Goal: Task Accomplishment & Management: Use online tool/utility

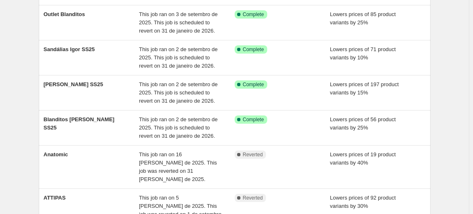
scroll to position [71, 0]
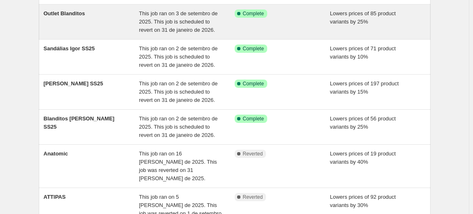
click at [65, 14] on span "Outlet Blanditos" at bounding box center [64, 13] width 41 height 6
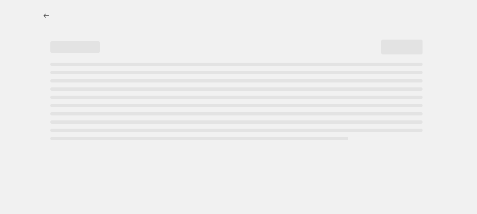
select select "percentage"
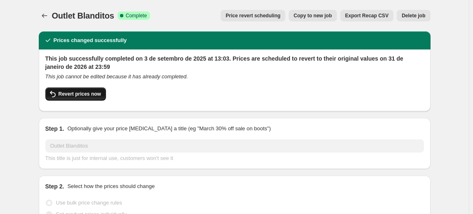
click at [83, 97] on button "Revert prices now" at bounding box center [75, 93] width 61 height 13
checkbox input "false"
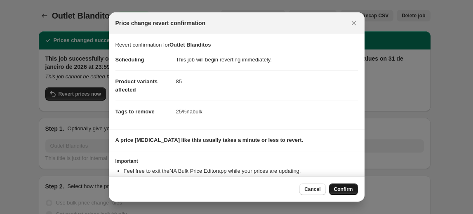
click at [340, 190] on span "Confirm" at bounding box center [343, 189] width 19 height 7
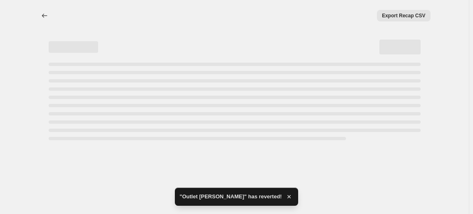
select select "percentage"
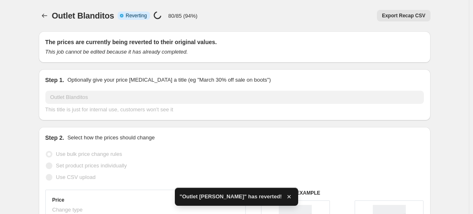
checkbox input "true"
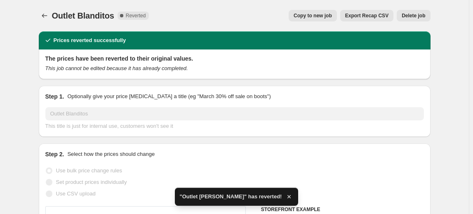
click at [330, 17] on span "Copy to new job" at bounding box center [313, 15] width 38 height 7
select select "percentage"
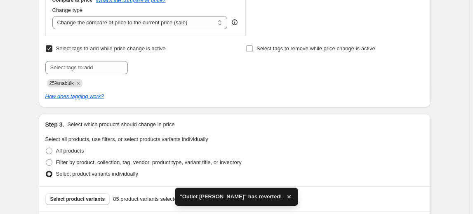
scroll to position [324, 0]
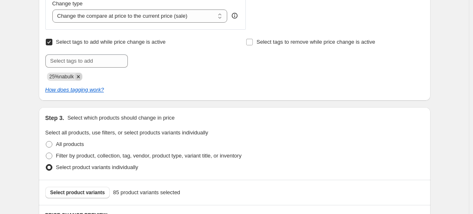
click at [82, 77] on icon "Remove 25%nabulk" at bounding box center [78, 76] width 7 height 7
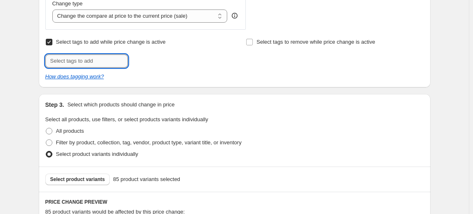
click at [64, 61] on input "text" at bounding box center [86, 60] width 83 height 13
type input "40%nabulk"
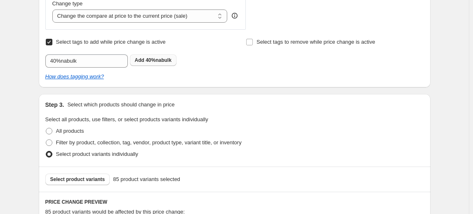
click at [153, 64] on button "Add 40%nabulk" at bounding box center [153, 60] width 47 height 12
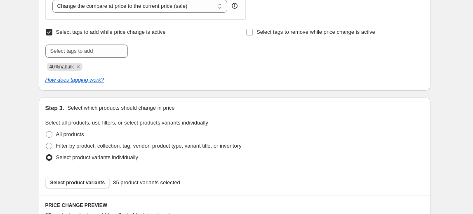
scroll to position [113, 0]
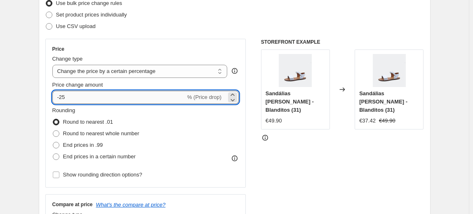
click at [122, 94] on input "-25" at bounding box center [118, 97] width 133 height 13
type input "-2"
type input "-40"
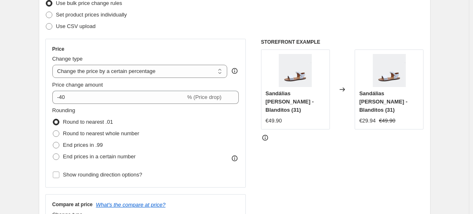
click at [329, 148] on div "STOREFRONT EXAMPLE Sandálias [PERSON_NAME] - Blanditos (31) €49.90 Changed to S…" at bounding box center [342, 140] width 163 height 202
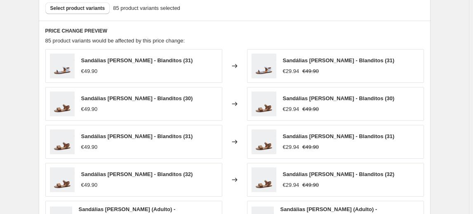
scroll to position [680, 0]
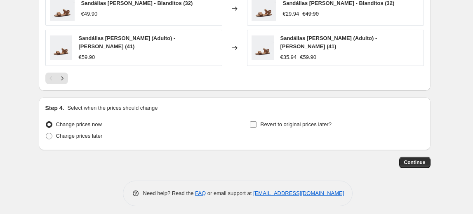
click at [276, 124] on span "Revert to original prices later?" at bounding box center [295, 124] width 71 height 8
click at [257, 124] on input "Revert to original prices later?" at bounding box center [253, 124] width 7 height 7
checkbox input "true"
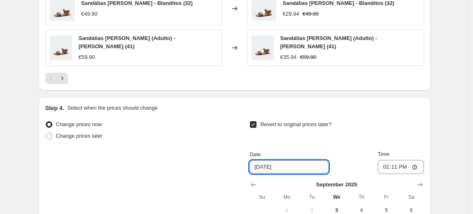
click at [297, 160] on input "[DATE]" at bounding box center [289, 166] width 79 height 13
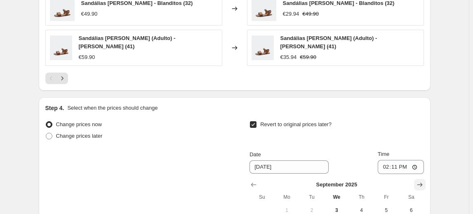
click at [426, 179] on button "Show next month, October 2025" at bounding box center [420, 185] width 12 height 12
click at [426, 179] on button "Show next month, November 2025" at bounding box center [420, 185] width 12 height 12
click at [426, 179] on button "Show next month, December 2025" at bounding box center [420, 185] width 12 height 12
click at [426, 179] on button "Show next month, January 2026" at bounding box center [420, 185] width 12 height 12
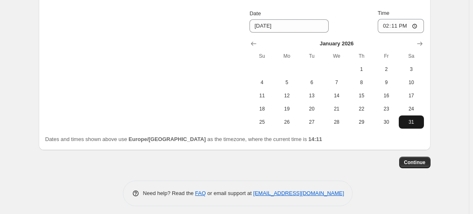
click at [414, 119] on span "31" at bounding box center [411, 122] width 18 height 7
type input "[DATE]"
click at [400, 24] on input "14:11" at bounding box center [401, 26] width 46 height 14
type input "23:59"
click at [421, 160] on span "Continue" at bounding box center [414, 162] width 21 height 7
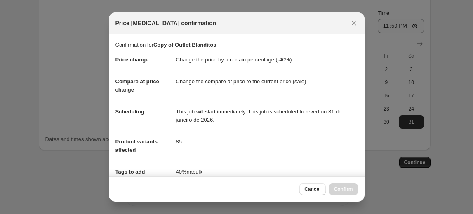
scroll to position [162, 0]
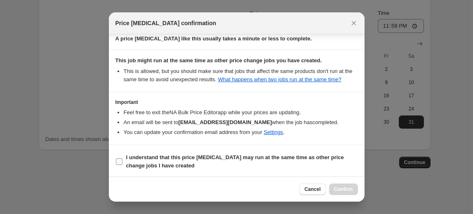
click at [215, 159] on b "I understand that this price [MEDICAL_DATA] may run at the same time as other p…" at bounding box center [235, 161] width 218 height 14
click at [123, 159] on input "I understand that this price [MEDICAL_DATA] may run at the same time as other p…" at bounding box center [119, 161] width 7 height 7
checkbox input "true"
click at [343, 190] on span "Confirm" at bounding box center [343, 189] width 19 height 7
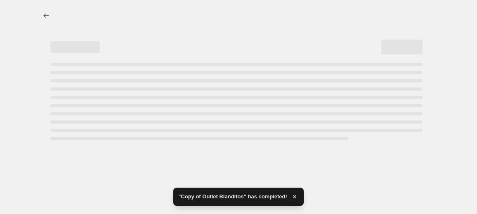
select select "percentage"
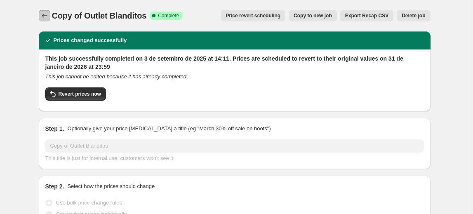
click at [45, 15] on icon "Price change jobs" at bounding box center [44, 16] width 8 height 8
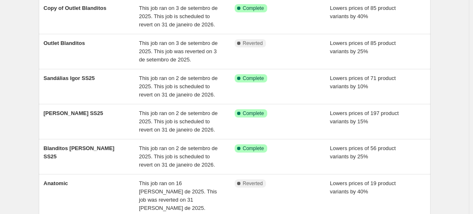
scroll to position [79, 0]
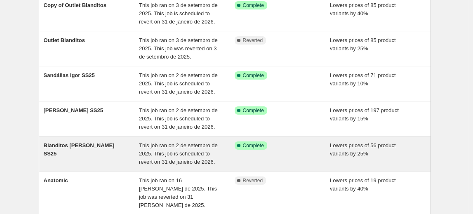
click at [70, 142] on span "Blanditos [PERSON_NAME] SS25" at bounding box center [79, 149] width 71 height 14
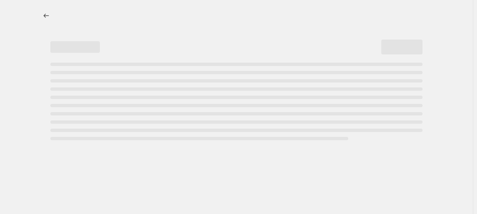
select select "percentage"
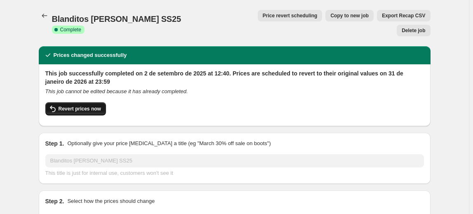
click at [97, 102] on button "Revert prices now" at bounding box center [75, 108] width 61 height 13
checkbox input "false"
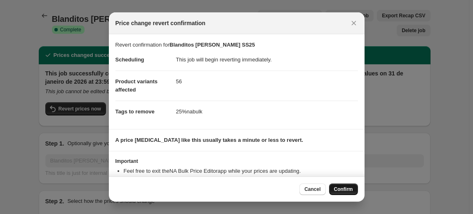
click at [337, 187] on span "Confirm" at bounding box center [343, 189] width 19 height 7
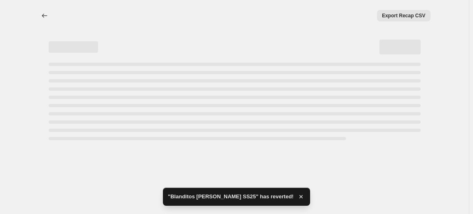
select select "percentage"
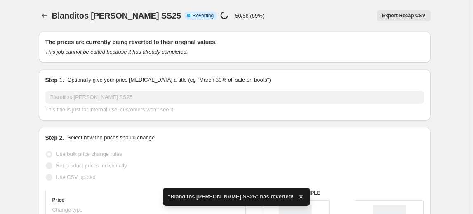
checkbox input "true"
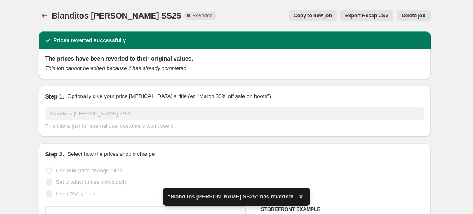
click at [330, 16] on span "Copy to new job" at bounding box center [313, 15] width 38 height 7
select select "percentage"
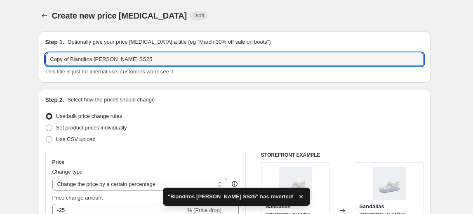
drag, startPoint x: 71, startPoint y: 58, endPoint x: -3, endPoint y: 67, distance: 73.9
click at [0, 67] on html "Home Settings Plans Skip to content Create new price [MEDICAL_DATA]. This page …" at bounding box center [236, 107] width 473 height 214
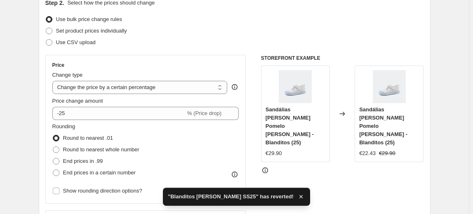
scroll to position [132, 0]
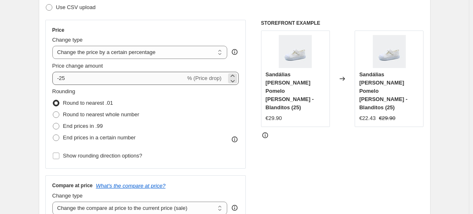
type input "Blanditos [PERSON_NAME] SS25"
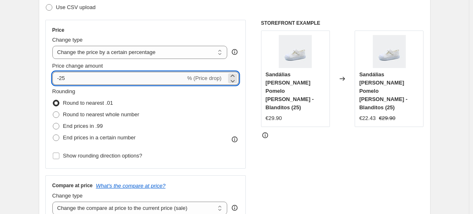
click at [108, 82] on input "-25" at bounding box center [118, 78] width 133 height 13
type input "-2"
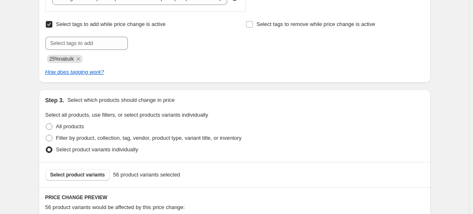
scroll to position [343, 0]
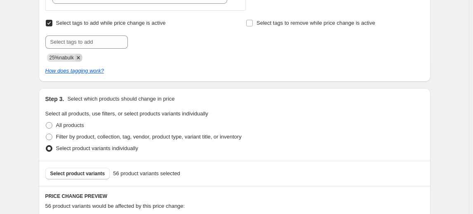
type input "-30"
click at [82, 56] on icon "Remove 25%nabulk" at bounding box center [78, 57] width 7 height 7
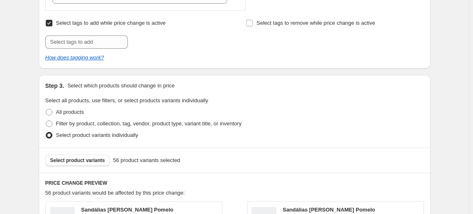
click at [73, 49] on div "Select tags to add while price change is active Submit Select tags to remove wh…" at bounding box center [234, 39] width 379 height 45
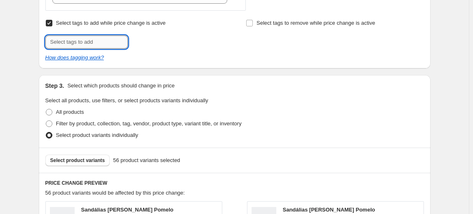
click at [67, 43] on input "text" at bounding box center [86, 41] width 83 height 13
type input "30%nabulk"
click at [149, 37] on button "Add 30%nabulk" at bounding box center [153, 41] width 47 height 12
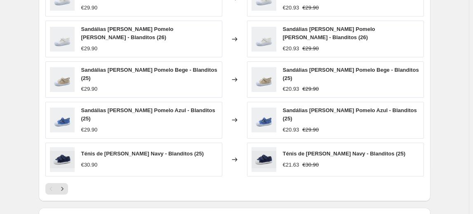
scroll to position [680, 0]
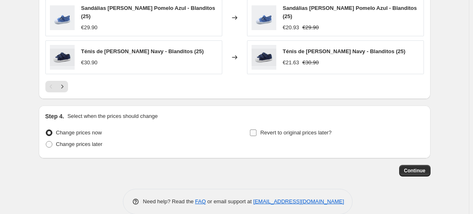
click at [316, 130] on span "Revert to original prices later?" at bounding box center [295, 133] width 71 height 6
click at [257, 130] on input "Revert to original prices later?" at bounding box center [253, 133] width 7 height 7
checkbox input "true"
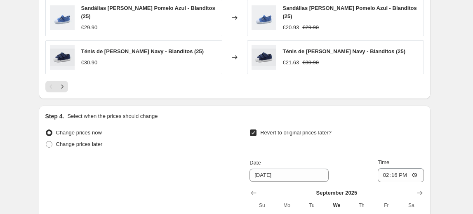
click at [427, 180] on div "Step 4. Select when the prices should change Change prices now Change prices la…" at bounding box center [235, 203] width 392 height 194
click at [422, 189] on icon "Show next month, October 2025" at bounding box center [420, 193] width 8 height 8
click at [422, 189] on icon "Show next month, December 2025" at bounding box center [420, 193] width 8 height 8
click at [422, 191] on icon "Show next month, January 2026" at bounding box center [419, 193] width 5 height 4
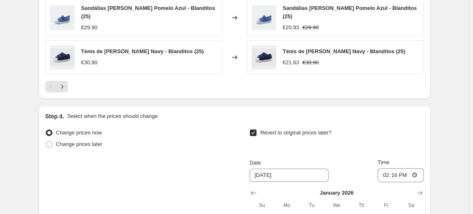
scroll to position [799, 0]
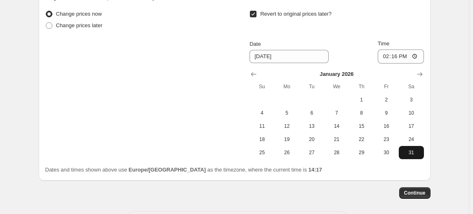
click at [408, 149] on span "31" at bounding box center [411, 152] width 18 height 7
type input "[DATE]"
click at [400, 50] on input "14:16" at bounding box center [401, 57] width 46 height 14
type input "23:59"
click at [416, 190] on span "Continue" at bounding box center [414, 193] width 21 height 7
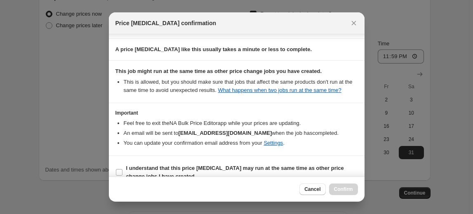
scroll to position [160, 0]
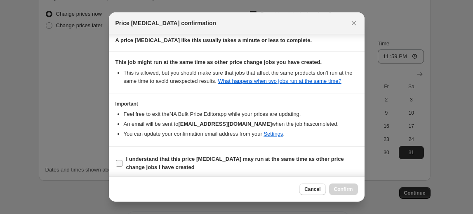
click at [327, 160] on b "I understand that this price [MEDICAL_DATA] may run at the same time as other p…" at bounding box center [235, 163] width 218 height 14
click at [123, 160] on input "I understand that this price [MEDICAL_DATA] may run at the same time as other p…" at bounding box center [119, 163] width 7 height 7
checkbox input "true"
click at [342, 189] on span "Confirm" at bounding box center [343, 189] width 19 height 7
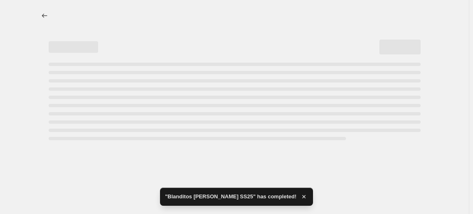
select select "percentage"
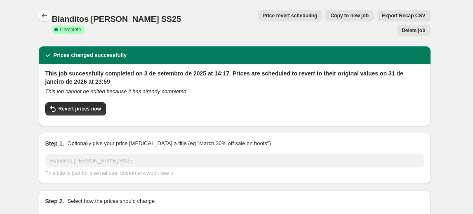
click at [45, 16] on icon "Price change jobs" at bounding box center [44, 16] width 8 height 8
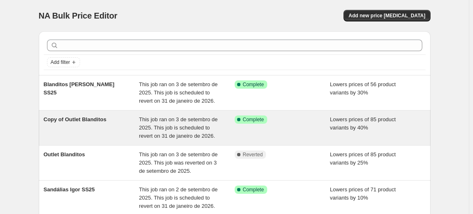
click at [94, 121] on span "Copy of Outlet Blanditos" at bounding box center [75, 119] width 63 height 6
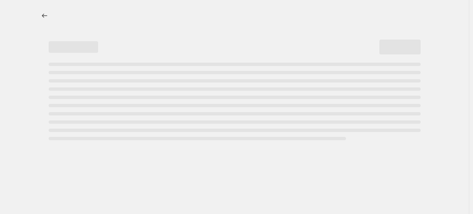
select select "percentage"
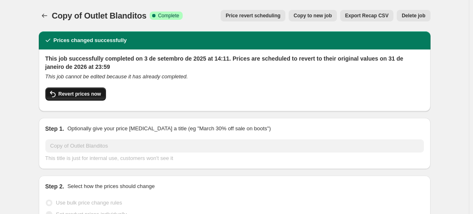
click at [81, 93] on span "Revert prices now" at bounding box center [80, 94] width 42 height 7
checkbox input "false"
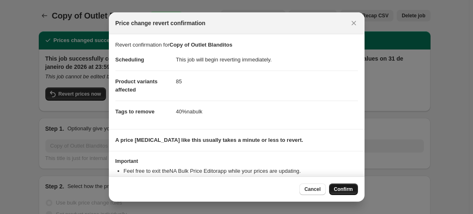
click at [342, 189] on span "Confirm" at bounding box center [343, 189] width 19 height 7
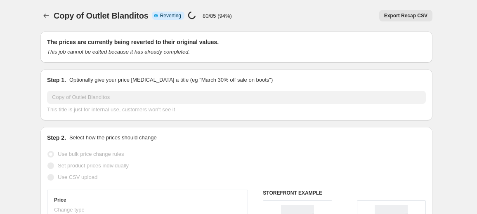
select select "percentage"
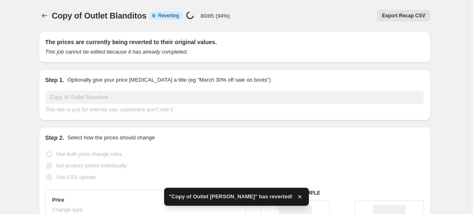
checkbox input "true"
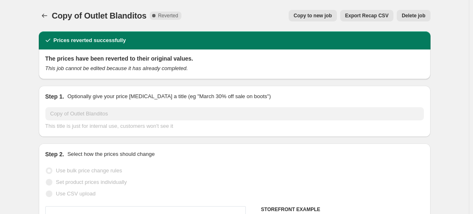
click at [327, 15] on span "Copy to new job" at bounding box center [313, 15] width 38 height 7
select select "percentage"
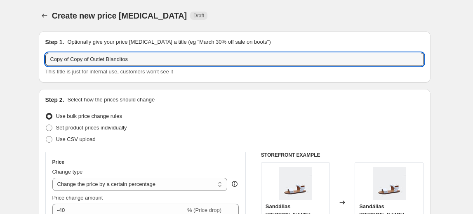
drag, startPoint x: 91, startPoint y: 59, endPoint x: -26, endPoint y: 47, distance: 118.2
click at [0, 47] on html "Home Settings Plans Skip to content Create new price [MEDICAL_DATA]. This page …" at bounding box center [236, 107] width 473 height 214
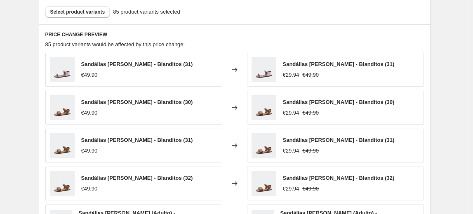
scroll to position [467, 0]
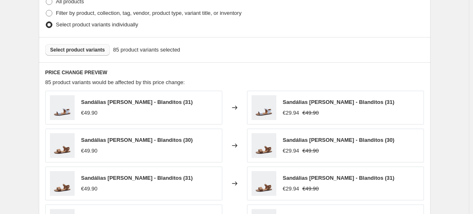
type input "Outlet Blanditos"
click at [78, 47] on span "Select product variants" at bounding box center [77, 50] width 55 height 7
click at [103, 49] on span "Select product variants" at bounding box center [77, 50] width 55 height 7
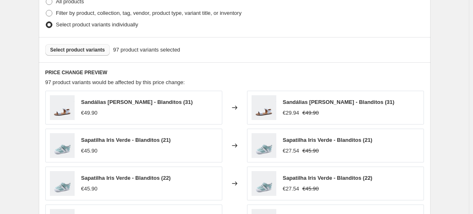
click at [93, 48] on span "Select product variants" at bounding box center [77, 50] width 55 height 7
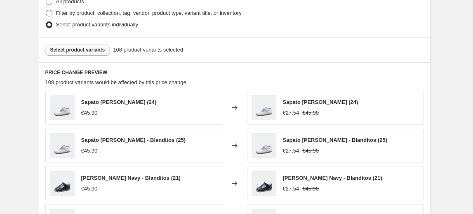
click at [86, 47] on span "Select product variants" at bounding box center [77, 50] width 55 height 7
click at [81, 47] on span "Select product variants" at bounding box center [77, 50] width 55 height 7
click at [87, 52] on span "Select product variants" at bounding box center [77, 50] width 55 height 7
click at [95, 52] on span "Select product variants" at bounding box center [77, 50] width 55 height 7
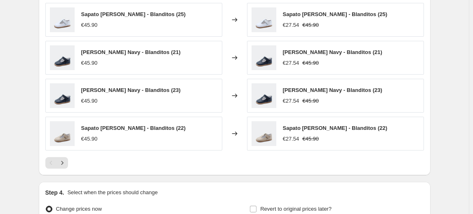
scroll to position [680, 0]
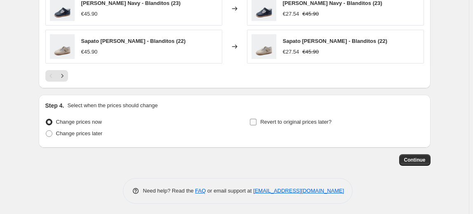
click at [313, 120] on span "Revert to original prices later?" at bounding box center [295, 122] width 71 height 6
click at [257, 120] on input "Revert to original prices later?" at bounding box center [253, 122] width 7 height 7
checkbox input "true"
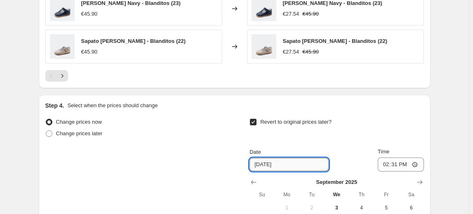
click at [299, 159] on input "[DATE]" at bounding box center [289, 164] width 79 height 13
click at [420, 181] on icon "Show next month, October 2025" at bounding box center [420, 182] width 8 height 8
click at [420, 181] on icon "Show next month, November 2025" at bounding box center [420, 182] width 8 height 8
click at [420, 181] on icon "Show next month, December 2025" at bounding box center [420, 182] width 8 height 8
click at [420, 181] on icon "Show next month, January 2026" at bounding box center [420, 182] width 8 height 8
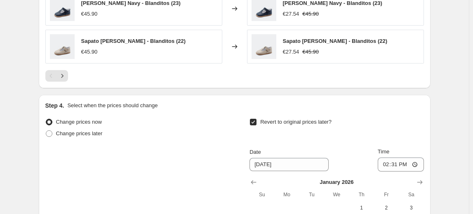
scroll to position [811, 0]
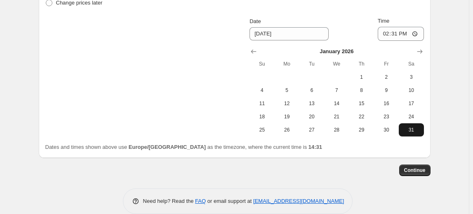
click at [410, 127] on span "31" at bounding box center [411, 130] width 18 height 7
type input "[DATE]"
click at [397, 30] on input "14:31" at bounding box center [401, 34] width 46 height 14
type input "23:59"
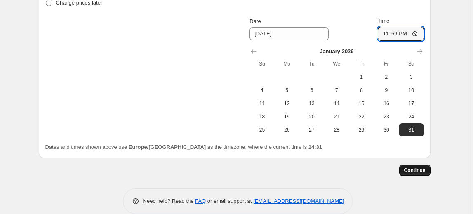
click at [421, 173] on button "Continue" at bounding box center [414, 171] width 31 height 12
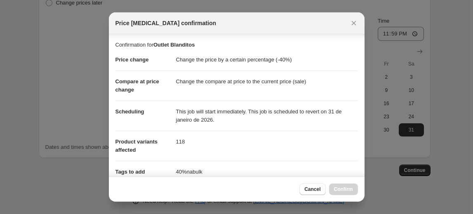
scroll to position [162, 0]
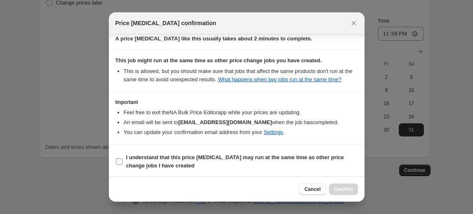
click at [325, 162] on span "I understand that this price [MEDICAL_DATA] may run at the same time as other p…" at bounding box center [242, 161] width 232 height 17
click at [123, 162] on input "I understand that this price [MEDICAL_DATA] may run at the same time as other p…" at bounding box center [119, 161] width 7 height 7
checkbox input "true"
click at [334, 193] on button "Confirm" at bounding box center [343, 190] width 29 height 12
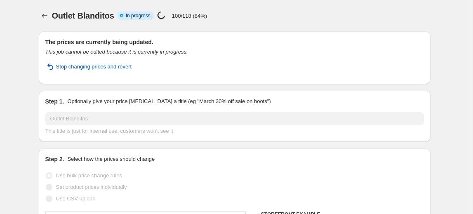
select select "percentage"
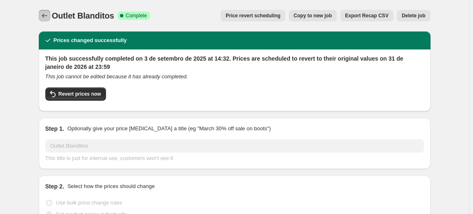
click at [42, 16] on icon "Price change jobs" at bounding box center [44, 16] width 8 height 8
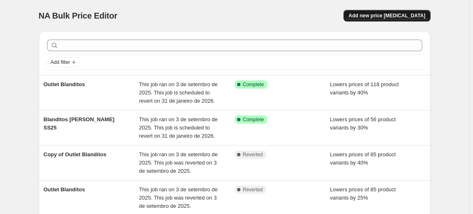
click at [380, 17] on span "Add new price [MEDICAL_DATA]" at bounding box center [387, 15] width 77 height 7
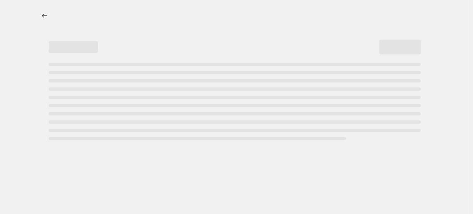
select select "percentage"
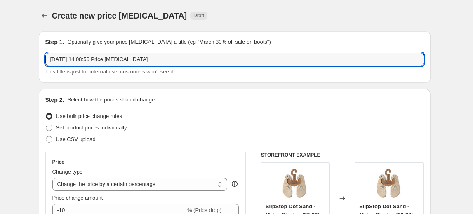
drag, startPoint x: 151, startPoint y: 59, endPoint x: 2, endPoint y: 21, distance: 154.6
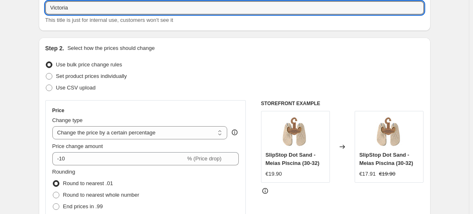
scroll to position [59, 0]
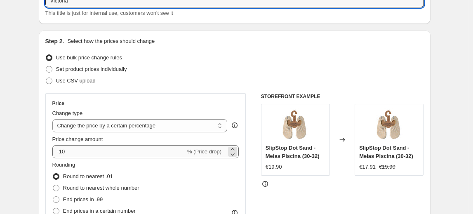
type input "Victoria"
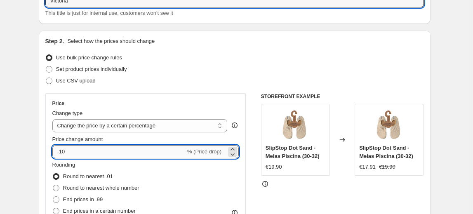
click at [126, 148] on input "-10" at bounding box center [118, 151] width 133 height 13
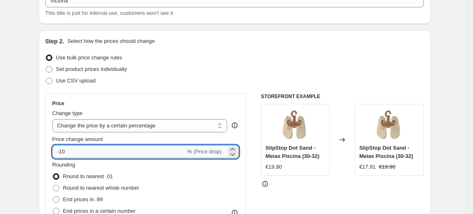
type input "-1"
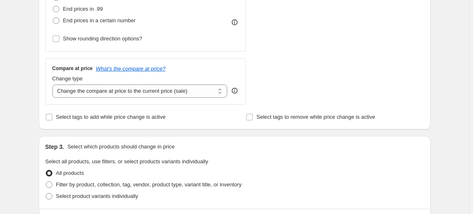
scroll to position [254, 0]
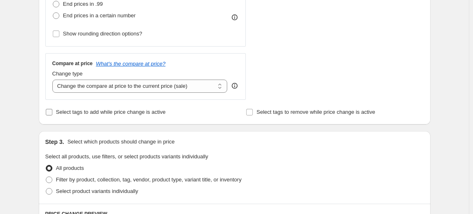
type input "-30"
click at [156, 110] on span "Select tags to add while price change is active" at bounding box center [111, 112] width 110 height 6
click at [52, 110] on input "Select tags to add while price change is active" at bounding box center [49, 112] width 7 height 7
checkbox input "true"
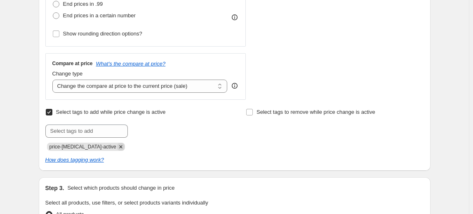
click at [117, 148] on icon "Remove price-change-job-active" at bounding box center [120, 146] width 7 height 7
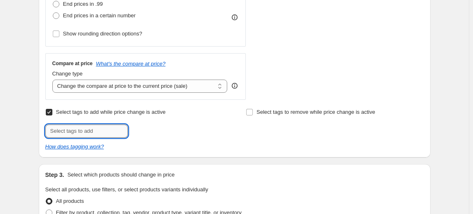
click at [93, 137] on input "text" at bounding box center [86, 131] width 83 height 13
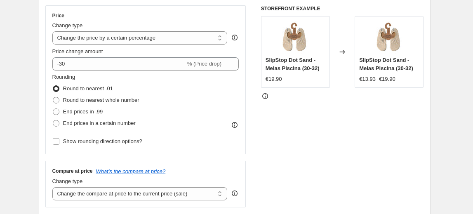
scroll to position [118, 0]
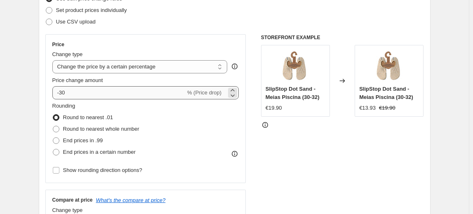
type input "30%nabulk"
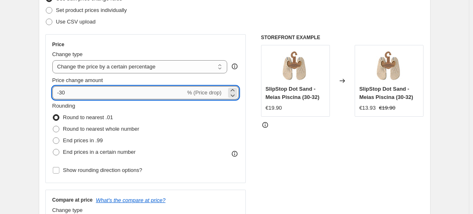
click at [131, 90] on input "-30" at bounding box center [118, 92] width 133 height 13
type input "-3"
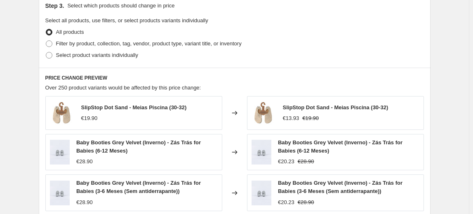
scroll to position [443, 0]
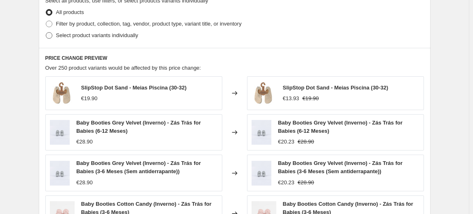
type input "-25"
click at [126, 36] on span "Select product variants individually" at bounding box center [97, 35] width 82 height 6
click at [46, 33] on input "Select product variants individually" at bounding box center [46, 32] width 0 height 0
radio input "true"
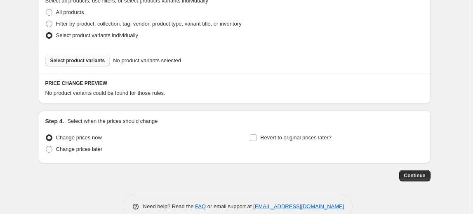
click at [96, 61] on span "Select product variants" at bounding box center [77, 60] width 55 height 7
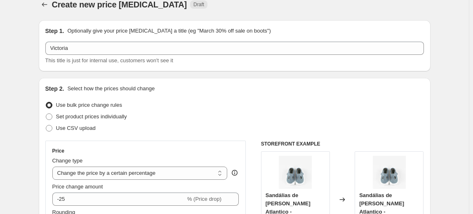
scroll to position [4, 0]
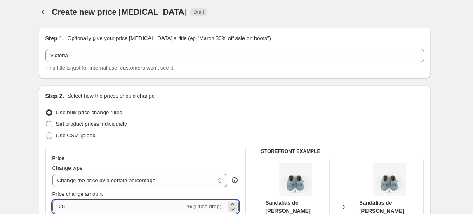
click at [125, 212] on input "-25" at bounding box center [118, 206] width 133 height 13
type input "-2"
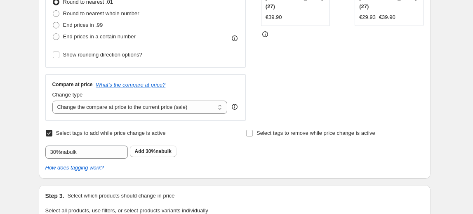
scroll to position [234, 0]
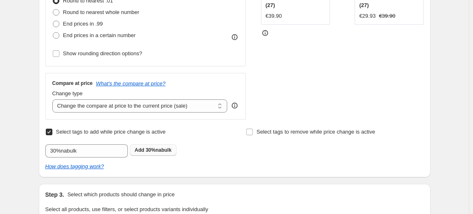
type input "-30"
click at [157, 153] on button "Add 30%nabulk" at bounding box center [153, 150] width 47 height 12
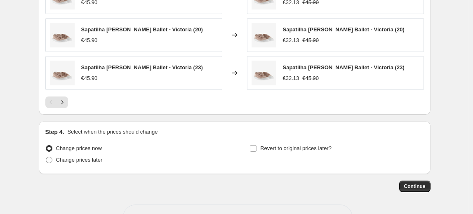
scroll to position [662, 0]
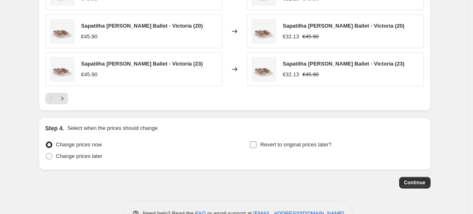
click at [290, 141] on span "Revert to original prices later?" at bounding box center [295, 144] width 71 height 6
click at [257, 141] on input "Revert to original prices later?" at bounding box center [253, 144] width 7 height 7
checkbox input "true"
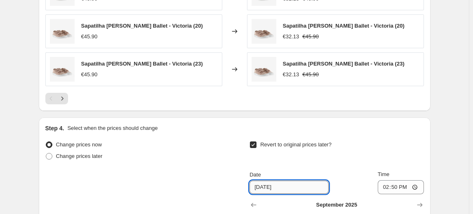
click at [281, 181] on input "[DATE]" at bounding box center [289, 187] width 79 height 13
click at [423, 201] on icon "Show next month, October 2025" at bounding box center [420, 205] width 8 height 8
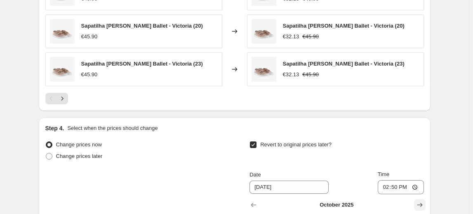
click at [423, 201] on icon "Show next month, November 2025" at bounding box center [420, 205] width 8 height 8
click at [423, 201] on icon "Show next month, December 2025" at bounding box center [420, 205] width 8 height 8
click at [423, 201] on icon "Show next month, January 2026" at bounding box center [420, 205] width 8 height 8
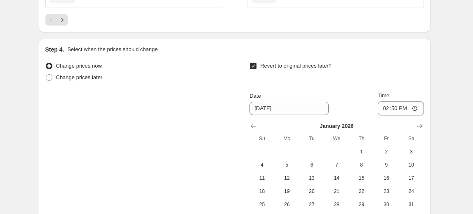
scroll to position [749, 0]
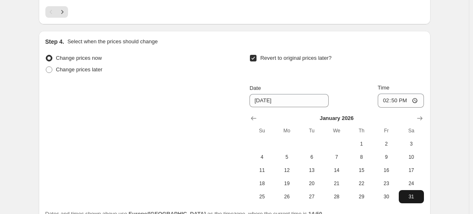
click at [411, 193] on span "31" at bounding box center [411, 196] width 18 height 7
type input "[DATE]"
click at [397, 97] on input "14:50" at bounding box center [401, 101] width 46 height 14
type input "23:59"
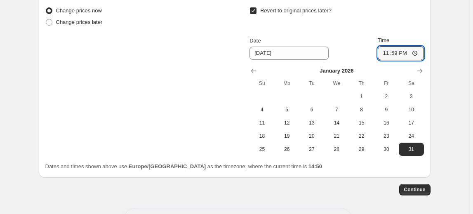
scroll to position [801, 0]
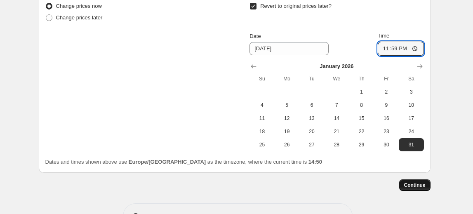
click at [412, 179] on button "Continue" at bounding box center [414, 185] width 31 height 12
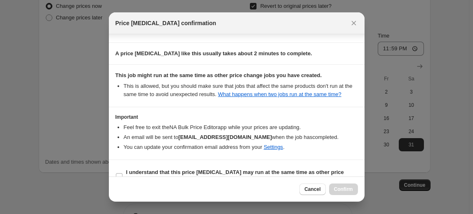
scroll to position [162, 0]
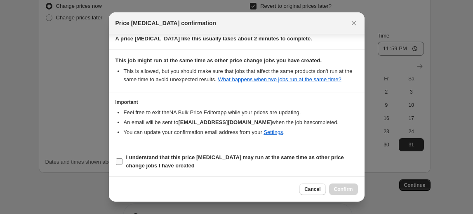
click at [315, 163] on span "I understand that this price [MEDICAL_DATA] may run at the same time as other p…" at bounding box center [242, 161] width 232 height 17
click at [123, 163] on input "I understand that this price [MEDICAL_DATA] may run at the same time as other p…" at bounding box center [119, 161] width 7 height 7
checkbox input "true"
click at [338, 189] on span "Confirm" at bounding box center [343, 189] width 19 height 7
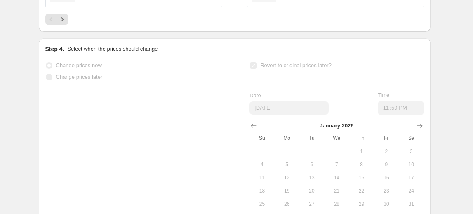
scroll to position [823, 0]
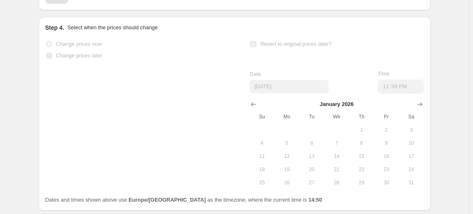
select select "percentage"
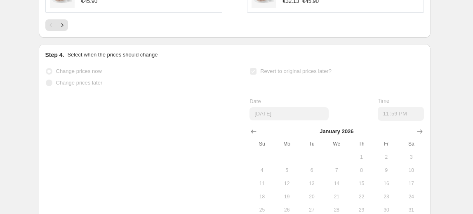
scroll to position [0, 0]
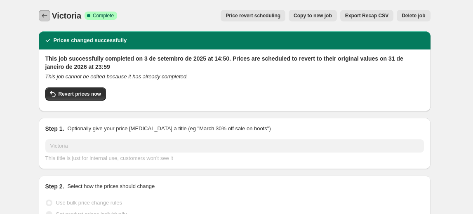
click at [45, 13] on icon "Price change jobs" at bounding box center [44, 16] width 8 height 8
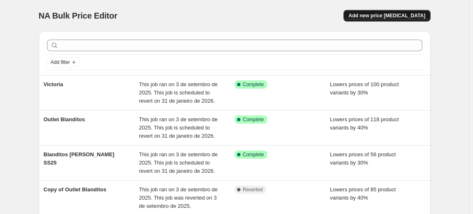
click at [398, 17] on span "Add new price [MEDICAL_DATA]" at bounding box center [387, 15] width 77 height 7
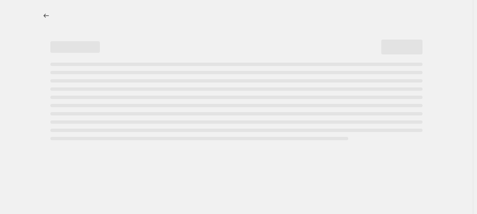
select select "percentage"
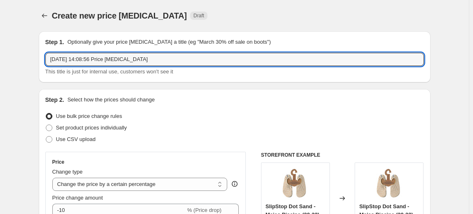
drag, startPoint x: 141, startPoint y: 62, endPoint x: -72, endPoint y: 54, distance: 212.6
click at [0, 54] on html "Home Settings Plans Skip to content Create new price [MEDICAL_DATA]. This page …" at bounding box center [236, 107] width 473 height 214
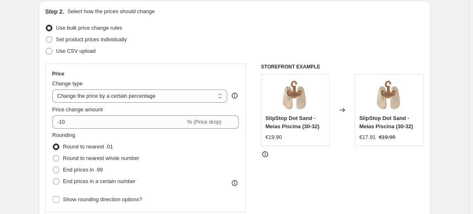
scroll to position [112, 0]
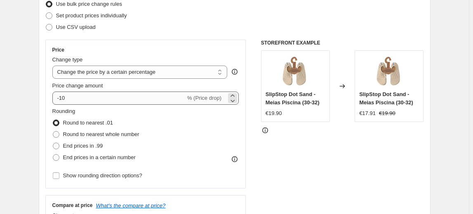
type input "Muris"
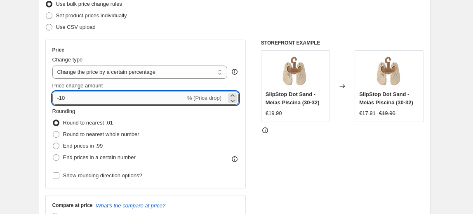
click at [83, 103] on input "-10" at bounding box center [118, 98] width 133 height 13
type input "-1"
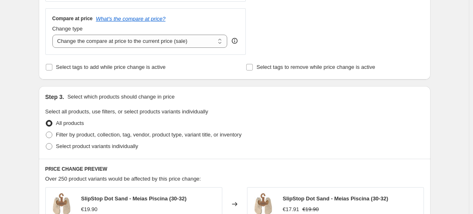
scroll to position [262, 0]
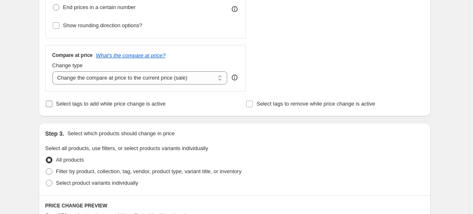
type input "-20"
click at [110, 100] on span "Select tags to add while price change is active" at bounding box center [111, 104] width 110 height 8
click at [52, 101] on input "Select tags to add while price change is active" at bounding box center [49, 104] width 7 height 7
checkbox input "true"
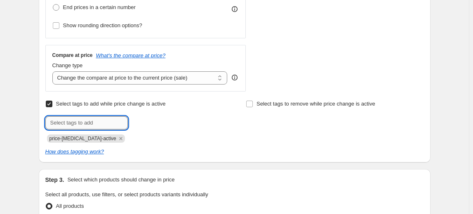
click at [91, 118] on input "text" at bounding box center [86, 122] width 83 height 13
type input "20%nabulk"
click at [163, 125] on button "Add 20%nabulk" at bounding box center [153, 122] width 47 height 12
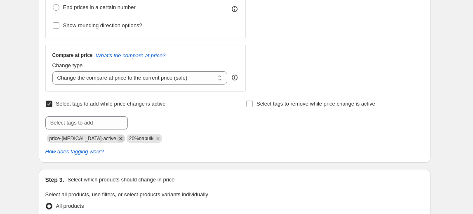
click at [117, 137] on icon "Remove price-change-job-active" at bounding box center [120, 138] width 7 height 7
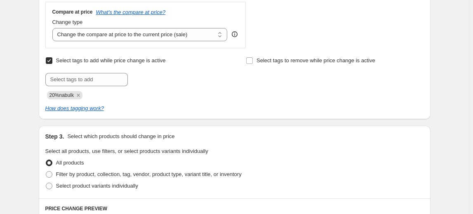
scroll to position [337, 0]
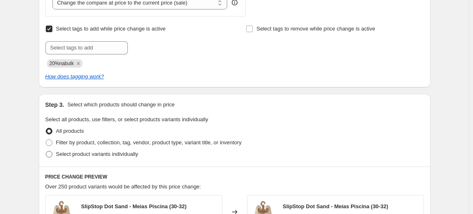
click at [137, 155] on span "Select product variants individually" at bounding box center [97, 154] width 82 height 6
click at [46, 151] on input "Select product variants individually" at bounding box center [46, 151] width 0 height 0
radio input "true"
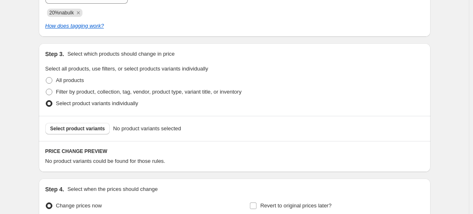
scroll to position [450, 0]
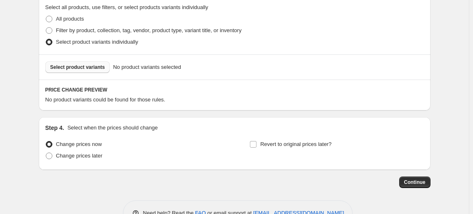
click at [101, 66] on span "Select product variants" at bounding box center [77, 67] width 55 height 7
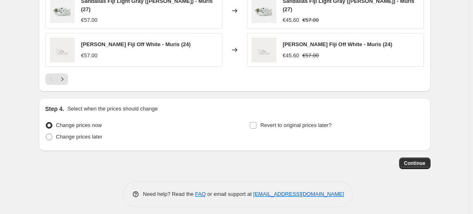
scroll to position [680, 0]
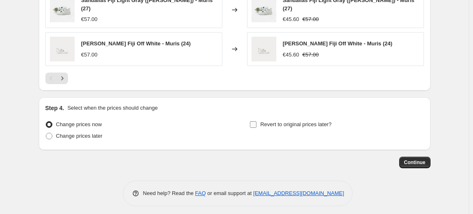
click at [256, 123] on input "Revert to original prices later?" at bounding box center [253, 124] width 7 height 7
checkbox input "true"
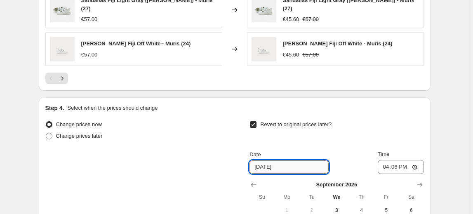
click at [282, 163] on input "[DATE]" at bounding box center [289, 166] width 79 height 13
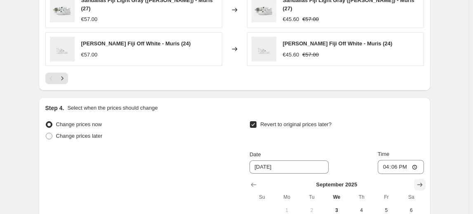
click at [426, 182] on button "Show next month, October 2025" at bounding box center [420, 185] width 12 height 12
click at [426, 182] on button "Show next month, December 2025" at bounding box center [420, 185] width 12 height 12
click at [426, 182] on button "Show next month, January 2026" at bounding box center [420, 185] width 12 height 12
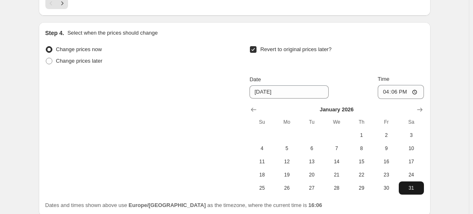
click at [420, 185] on span "31" at bounding box center [411, 188] width 18 height 7
type input "[DATE]"
click at [398, 85] on input "16:06" at bounding box center [401, 92] width 46 height 14
type input "23:59"
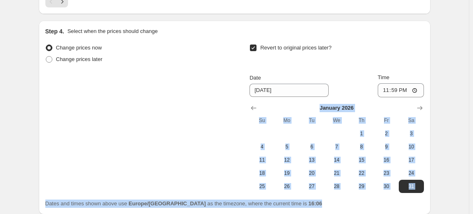
drag, startPoint x: 476, startPoint y: 189, endPoint x: 476, endPoint y: 209, distance: 20.2
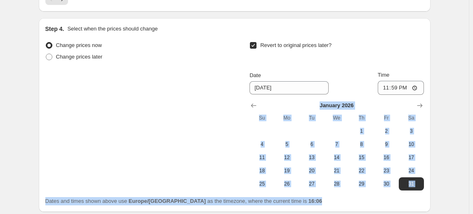
scroll to position [821, 0]
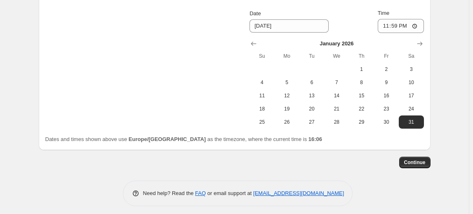
click at [407, 159] on span "Continue" at bounding box center [414, 162] width 21 height 7
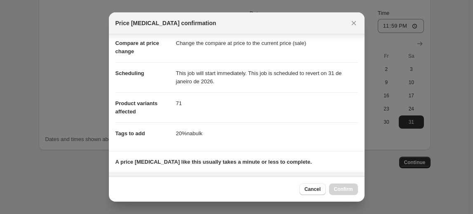
scroll to position [162, 0]
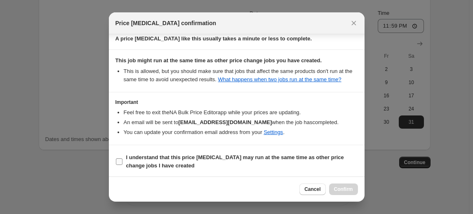
click at [155, 161] on b "I understand that this price [MEDICAL_DATA] may run at the same time as other p…" at bounding box center [235, 161] width 218 height 14
click at [123, 161] on input "I understand that this price [MEDICAL_DATA] may run at the same time as other p…" at bounding box center [119, 161] width 7 height 7
checkbox input "true"
click at [344, 193] on button "Confirm" at bounding box center [343, 190] width 29 height 12
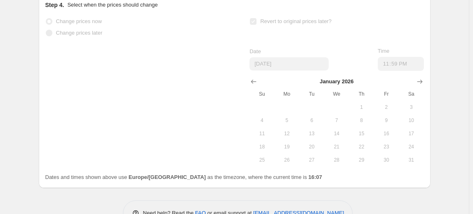
scroll to position [842, 0]
select select "percentage"
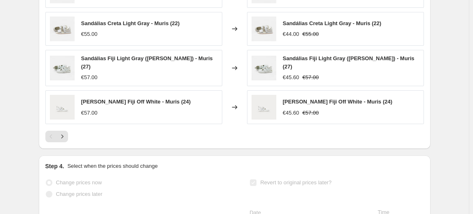
scroll to position [712, 0]
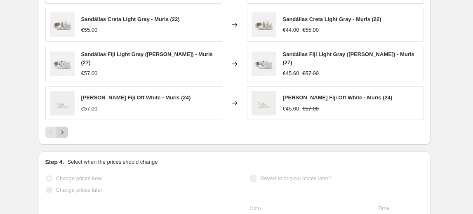
click at [61, 130] on icon "Next" at bounding box center [62, 132] width 8 height 8
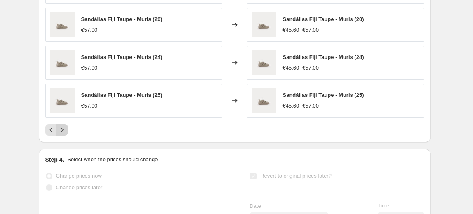
click at [63, 128] on icon "Next" at bounding box center [62, 130] width 8 height 8
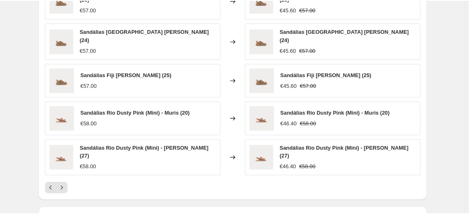
scroll to position [675, 0]
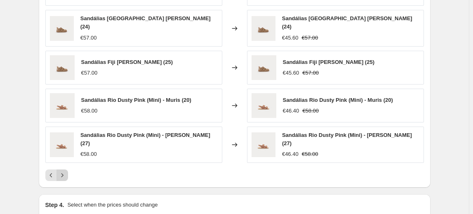
click at [60, 171] on icon "Next" at bounding box center [62, 175] width 8 height 8
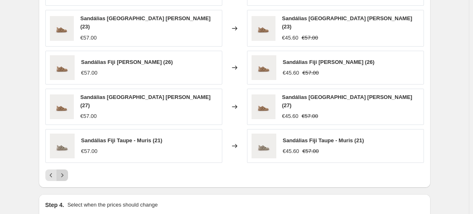
click at [60, 171] on icon "Next" at bounding box center [62, 175] width 8 height 8
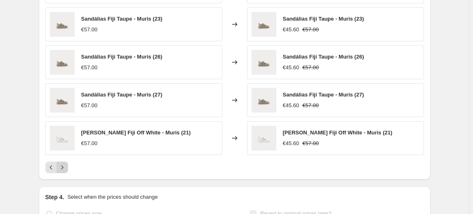
click at [65, 165] on icon "Next" at bounding box center [62, 167] width 8 height 8
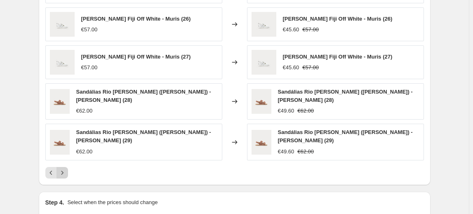
click at [65, 169] on icon "Next" at bounding box center [62, 173] width 8 height 8
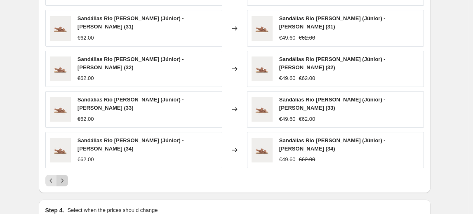
click at [65, 177] on icon "Next" at bounding box center [62, 181] width 8 height 8
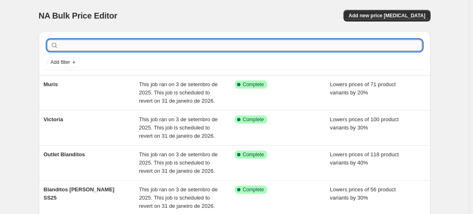
click at [118, 42] on input "text" at bounding box center [241, 46] width 362 height 12
type input "atti"
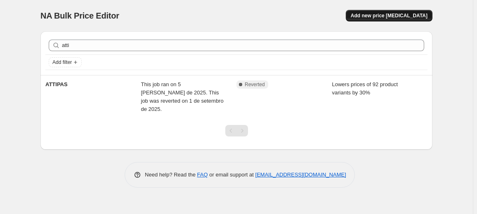
click at [389, 17] on span "Add new price [MEDICAL_DATA]" at bounding box center [389, 15] width 77 height 7
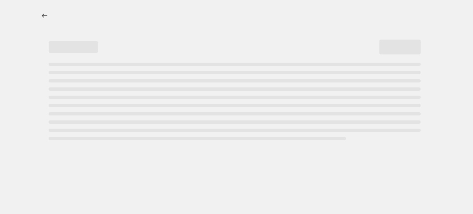
select select "percentage"
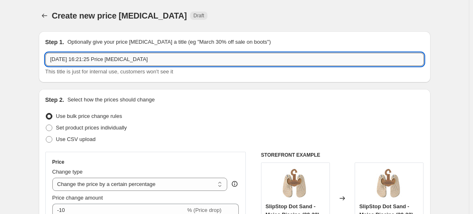
click at [136, 56] on input "3/09/2025, 16:21:25 Price change job" at bounding box center [234, 59] width 379 height 13
drag, startPoint x: 147, startPoint y: 57, endPoint x: -38, endPoint y: 55, distance: 184.4
click at [0, 55] on html "Home Settings Plans Skip to content Create new price change job. This page is r…" at bounding box center [236, 107] width 473 height 214
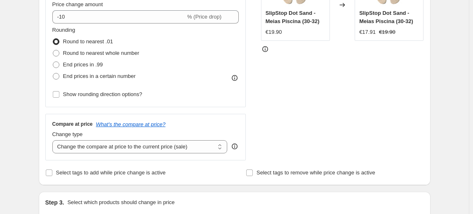
scroll to position [112, 0]
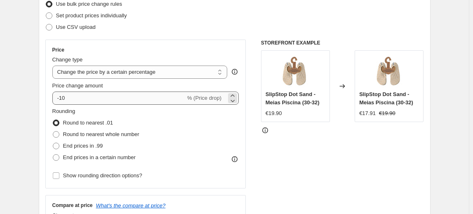
type input "ATTIPAS"
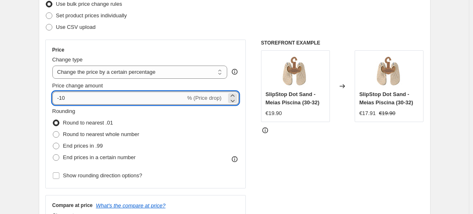
click at [76, 102] on input "-10" at bounding box center [118, 98] width 133 height 13
type input "-1"
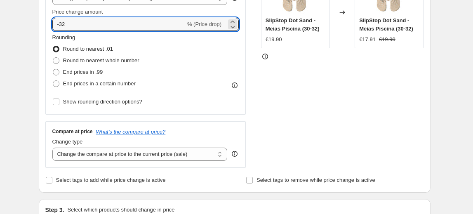
scroll to position [187, 0]
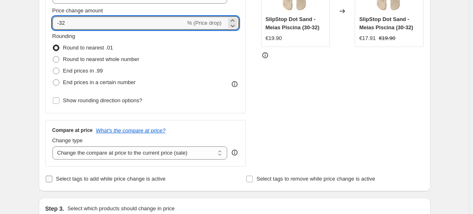
type input "-32"
click at [79, 177] on span "Select tags to add while price change is active" at bounding box center [111, 179] width 110 height 6
click at [52, 177] on input "Select tags to add while price change is active" at bounding box center [49, 179] width 7 height 7
checkbox input "true"
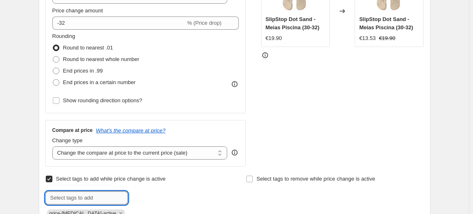
click at [77, 200] on input "text" at bounding box center [86, 197] width 83 height 13
type input "30%nabulk"
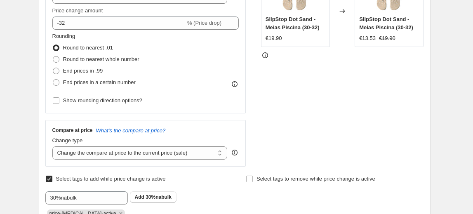
click at [173, 208] on div "price-[MEDICAL_DATA]-active" at bounding box center [134, 213] width 178 height 10
click at [170, 200] on button "Add 30%nabulk" at bounding box center [153, 197] width 47 height 12
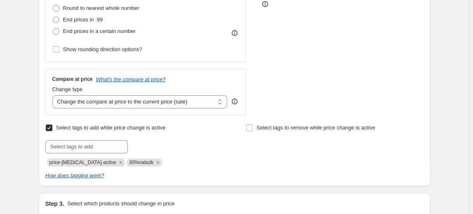
scroll to position [300, 0]
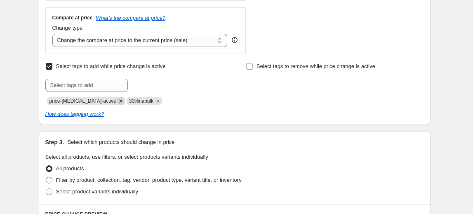
click at [117, 103] on icon "Remove price-change-job-active" at bounding box center [120, 100] width 7 height 7
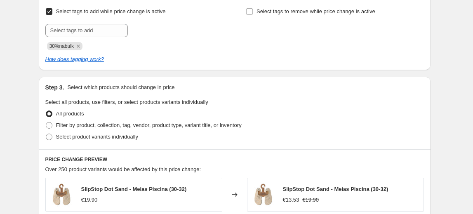
scroll to position [375, 0]
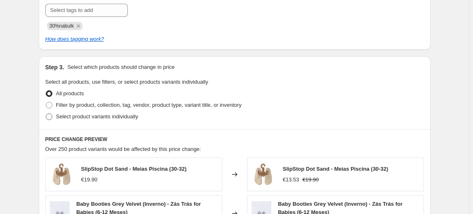
click at [117, 121] on label "Select product variants individually" at bounding box center [91, 117] width 93 height 12
click at [46, 114] on input "Select product variants individually" at bounding box center [46, 113] width 0 height 0
radio input "true"
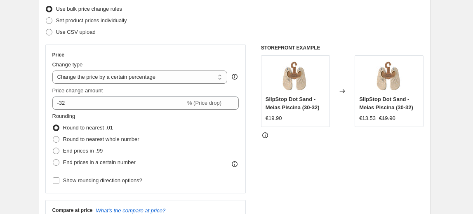
scroll to position [75, 0]
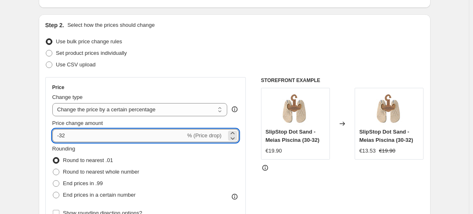
click at [83, 140] on input "-32" at bounding box center [118, 135] width 133 height 13
type input "-3"
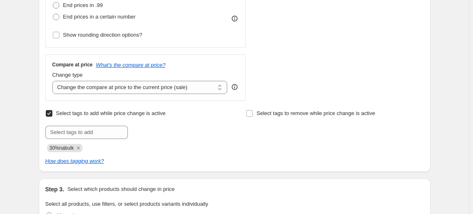
scroll to position [262, 0]
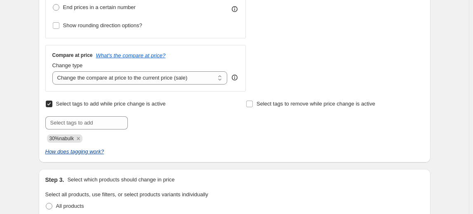
type input "-20"
click at [79, 140] on icon "Remove 30%nabulk" at bounding box center [78, 138] width 7 height 7
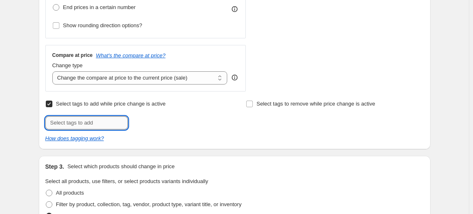
click at [79, 122] on input "text" at bounding box center [86, 122] width 83 height 13
type input "20%nabulk"
click at [139, 124] on b "Add" at bounding box center [139, 122] width 9 height 6
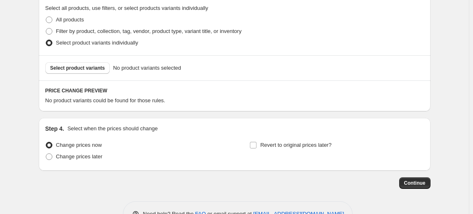
scroll to position [450, 0]
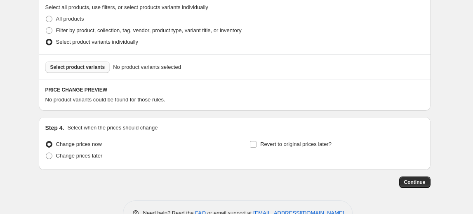
click at [60, 69] on span "Select product variants" at bounding box center [77, 67] width 55 height 7
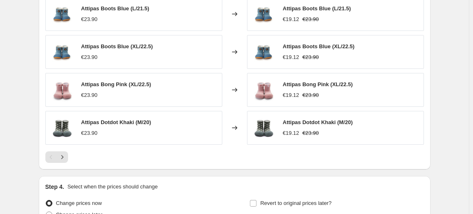
scroll to position [675, 0]
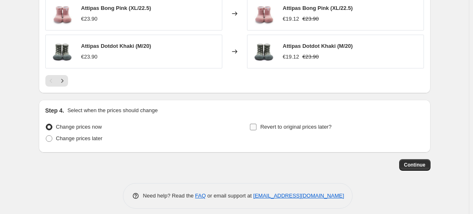
click at [291, 130] on label "Revert to original prices later?" at bounding box center [291, 127] width 82 height 12
click at [257, 130] on input "Revert to original prices later?" at bounding box center [253, 127] width 7 height 7
checkbox input "true"
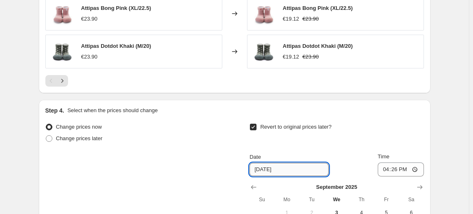
click at [304, 170] on input "[DATE]" at bounding box center [289, 169] width 79 height 13
click at [424, 188] on icon "Show next month, October 2025" at bounding box center [420, 187] width 8 height 8
click at [424, 188] on icon "Show next month, November 2025" at bounding box center [420, 187] width 8 height 8
click at [424, 188] on icon "Show next month, December 2025" at bounding box center [420, 187] width 8 height 8
click at [424, 188] on icon "Show next month, January 2026" at bounding box center [420, 187] width 8 height 8
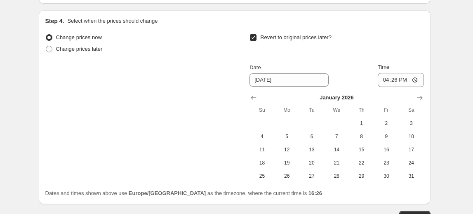
scroll to position [821, 0]
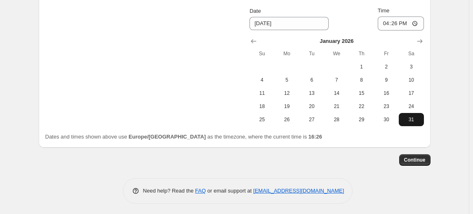
click at [415, 125] on div "Change prices now Change prices later Revert to original prices later? Date 9/1…" at bounding box center [234, 58] width 379 height 166
click at [416, 115] on button "31" at bounding box center [411, 119] width 25 height 13
type input "[DATE]"
click at [399, 26] on input "16:26" at bounding box center [401, 24] width 46 height 14
type input "23:59"
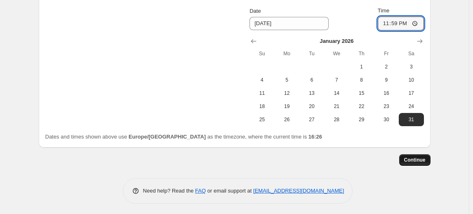
click at [428, 157] on button "Continue" at bounding box center [414, 160] width 31 height 12
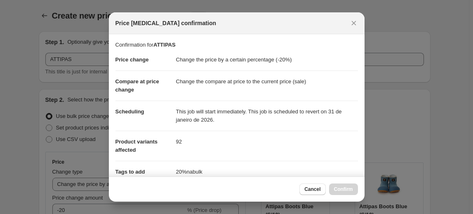
scroll to position [0, 0]
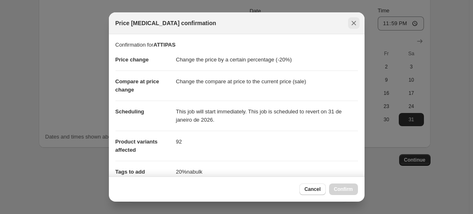
click at [357, 24] on icon "Close" at bounding box center [354, 23] width 8 height 8
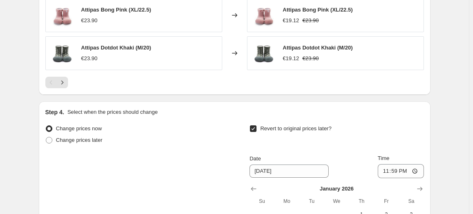
scroll to position [787, 0]
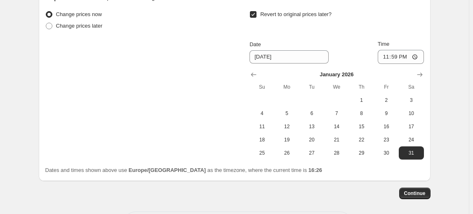
click at [423, 196] on button "Continue" at bounding box center [414, 194] width 31 height 12
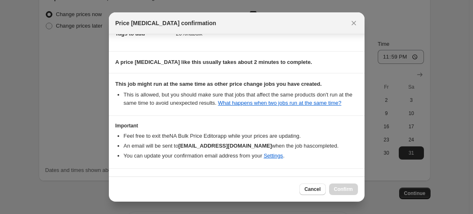
scroll to position [162, 0]
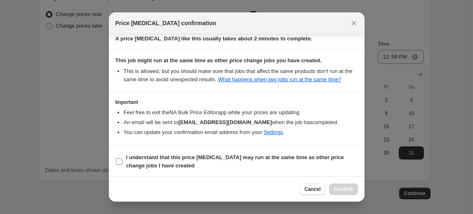
click at [158, 158] on b "I understand that this price [MEDICAL_DATA] may run at the same time as other p…" at bounding box center [235, 161] width 218 height 14
click at [123, 158] on input "I understand that this price [MEDICAL_DATA] may run at the same time as other p…" at bounding box center [119, 161] width 7 height 7
checkbox input "true"
click at [354, 191] on button "Confirm" at bounding box center [343, 190] width 29 height 12
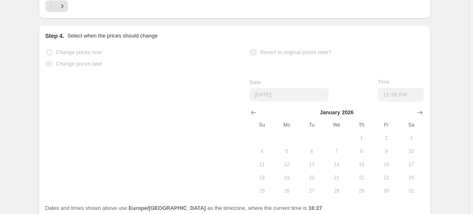
scroll to position [809, 0]
select select "percentage"
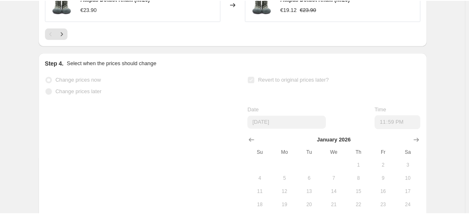
scroll to position [0, 0]
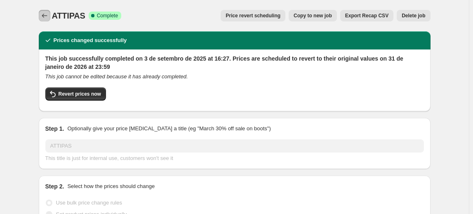
click at [42, 17] on icon "Price change jobs" at bounding box center [44, 16] width 8 height 8
